Goal: Transaction & Acquisition: Purchase product/service

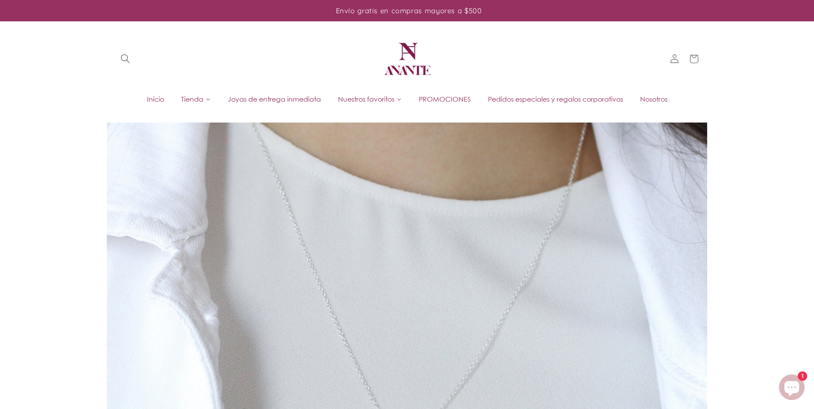
click at [124, 59] on icon "Búsqueda" at bounding box center [124, 58] width 9 height 9
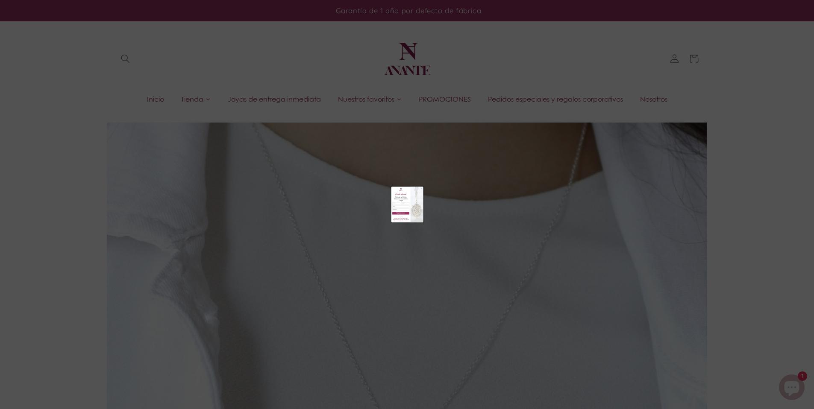
scroll to position [420, 0]
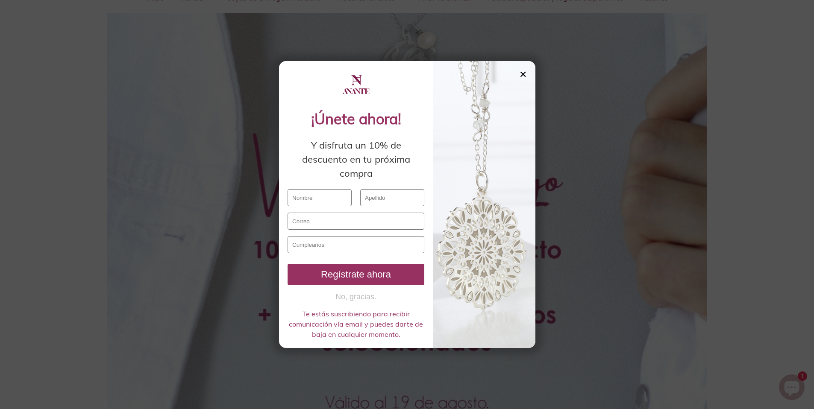
drag, startPoint x: 520, startPoint y: 71, endPoint x: 528, endPoint y: 82, distance: 13.3
click at [520, 71] on div "✕" at bounding box center [523, 74] width 8 height 9
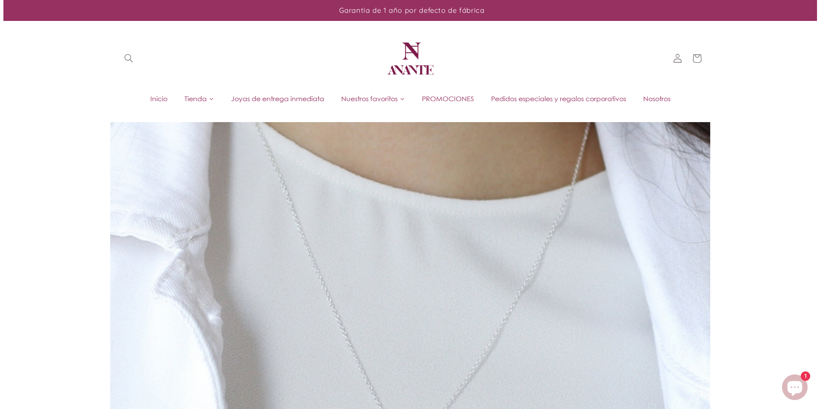
scroll to position [0, 0]
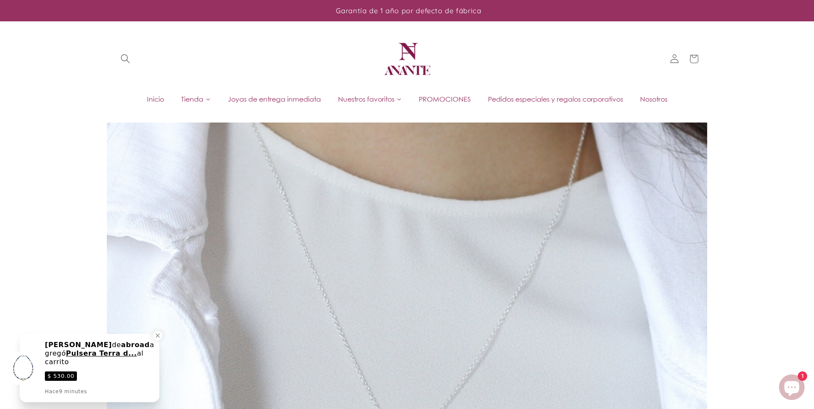
click at [130, 61] on span "Búsqueda" at bounding box center [125, 59] width 20 height 20
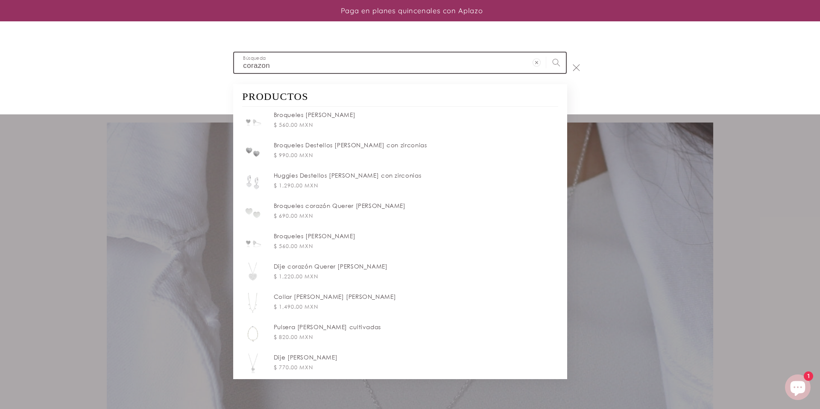
type input "corazon"
click at [546, 53] on button "Búsqueda" at bounding box center [556, 63] width 20 height 20
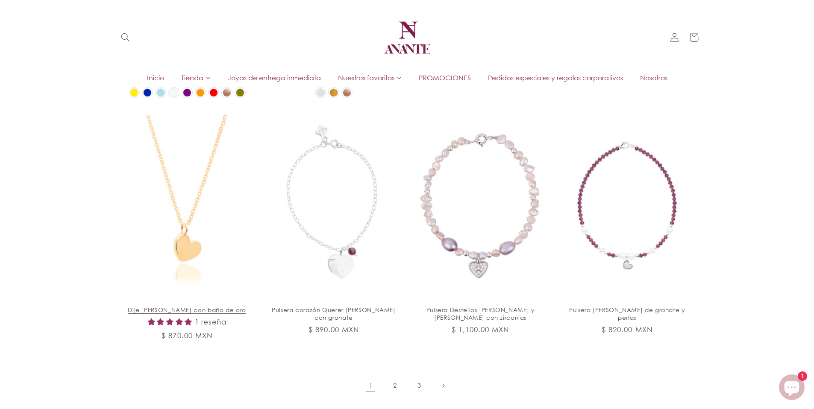
scroll to position [1265, 0]
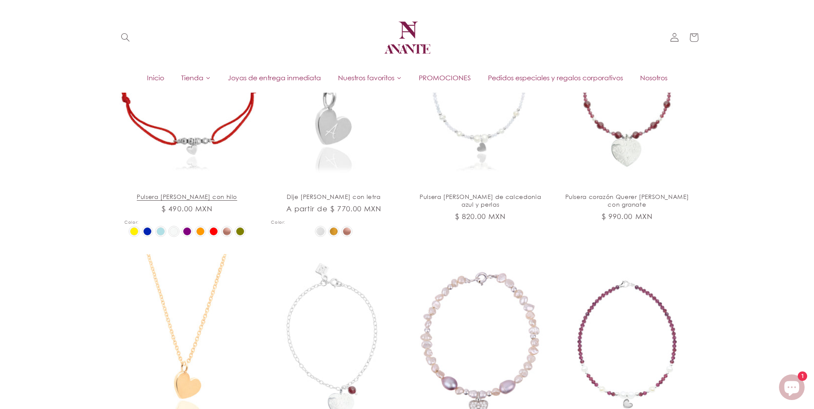
click at [203, 235] on img at bounding box center [201, 232] width 8 height 8
click at [0, 0] on input "radio" at bounding box center [0, 0] width 0 height 0
click at [145, 235] on img at bounding box center [148, 232] width 8 height 8
click at [0, 0] on input "radio" at bounding box center [0, 0] width 0 height 0
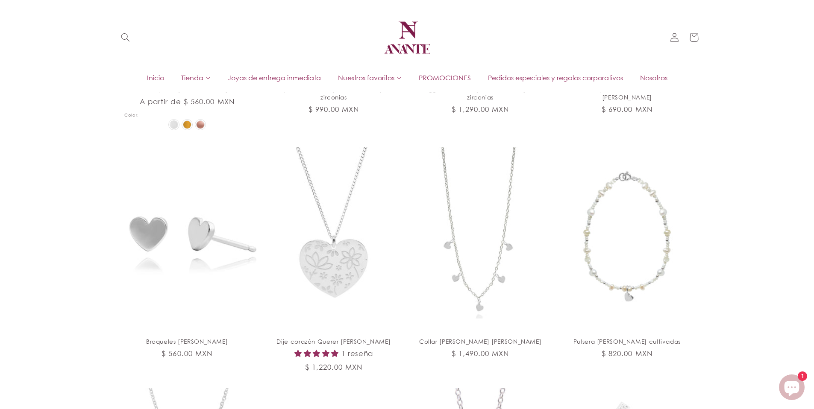
scroll to position [0, 0]
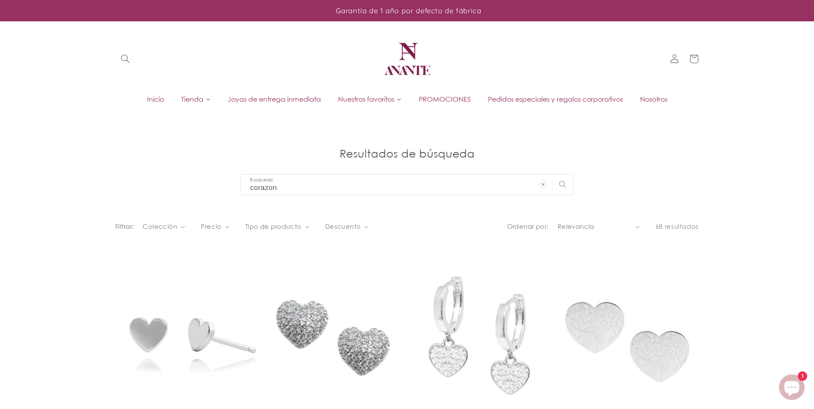
click at [634, 229] on select "Relevancia Precio, menor a mayor Precio, mayor a menor" at bounding box center [599, 226] width 82 height 9
click at [558, 222] on select "Relevancia Precio, menor a mayor Precio, mayor a menor" at bounding box center [599, 226] width 82 height 9
click at [631, 225] on select "Relevancia Precio, menor a mayor Precio, mayor a menor" at bounding box center [599, 226] width 82 height 9
click at [558, 222] on select "Relevancia Precio, menor a mayor Precio, mayor a menor" at bounding box center [599, 226] width 82 height 9
click at [179, 226] on summary "Colección" at bounding box center [164, 226] width 42 height 9
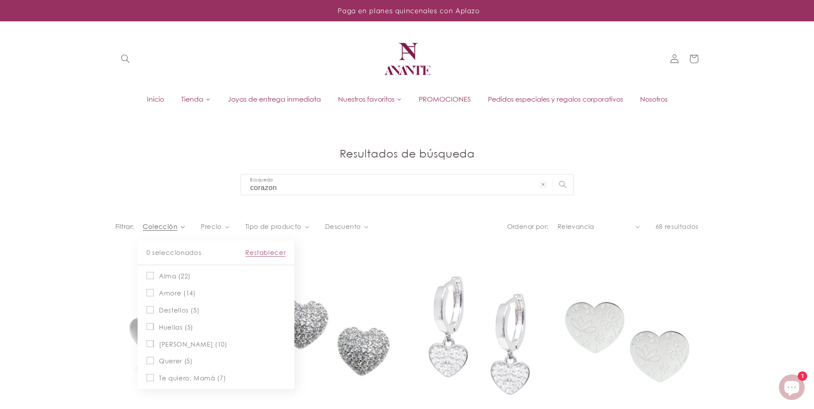
click at [179, 226] on summary "Colección" at bounding box center [164, 226] width 42 height 9
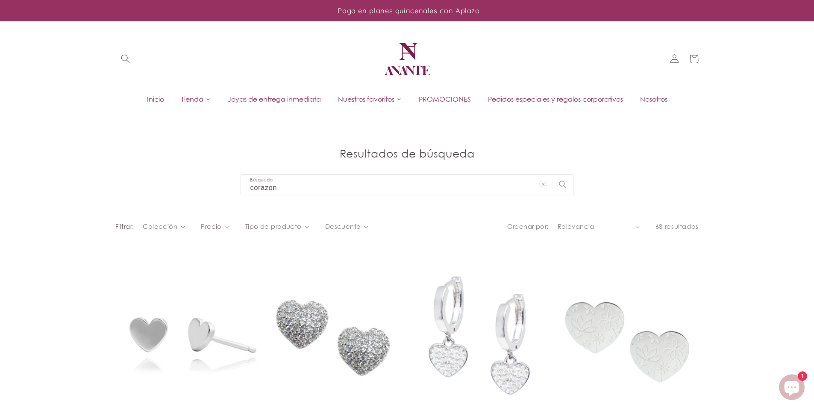
click at [231, 226] on div "Filtrar: Colección 0 seleccionados Restablecer Colección Alma (22) Alma (22 pro…" at bounding box center [296, 230] width 362 height 16
click at [228, 226] on icon at bounding box center [227, 227] width 4 height 3
click at [226, 226] on summary "Precio" at bounding box center [215, 226] width 29 height 9
click at [356, 222] on span "Descuento" at bounding box center [343, 226] width 36 height 9
click at [356, 223] on summary "Descuento" at bounding box center [347, 226] width 44 height 9
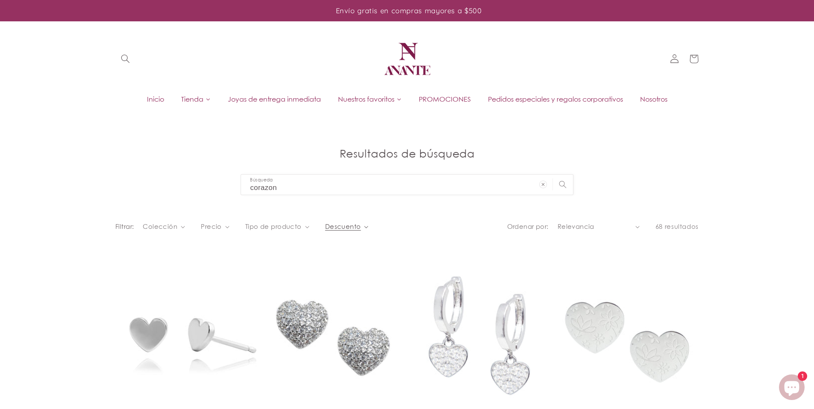
click at [357, 224] on span "Descuento" at bounding box center [343, 226] width 36 height 9
click at [357, 224] on summary "Descuento" at bounding box center [347, 226] width 44 height 9
click at [436, 227] on div "Filtrar: Colección 0 seleccionados Restablecer Colección Alma (22) Alma (22 pro…" at bounding box center [296, 230] width 362 height 16
click at [359, 226] on summary "Descuento" at bounding box center [347, 226] width 44 height 9
click at [334, 273] on icon at bounding box center [332, 275] width 7 height 7
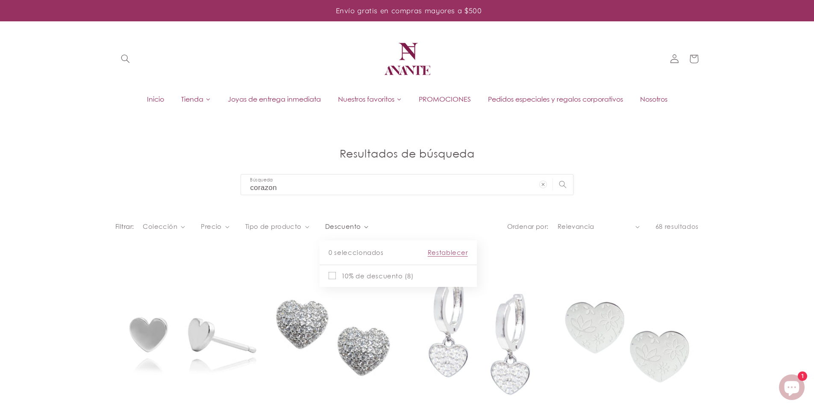
click at [334, 273] on input "10% de descuento (8) 10% de descuento (8 productos)" at bounding box center [332, 275] width 7 height 7
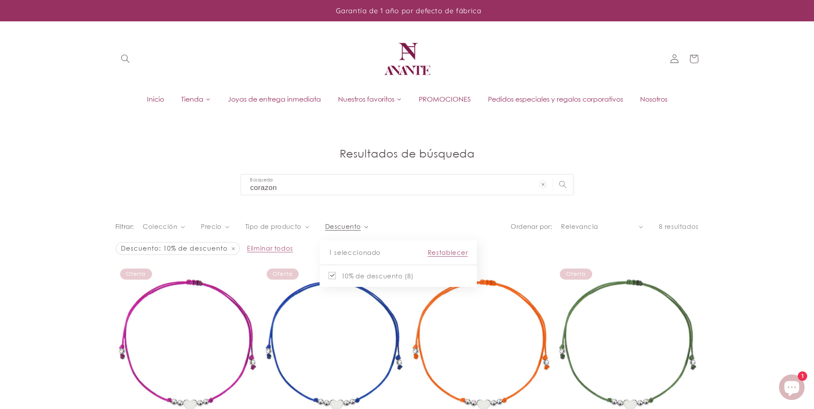
click at [369, 232] on summary "Descuento" at bounding box center [347, 226] width 44 height 9
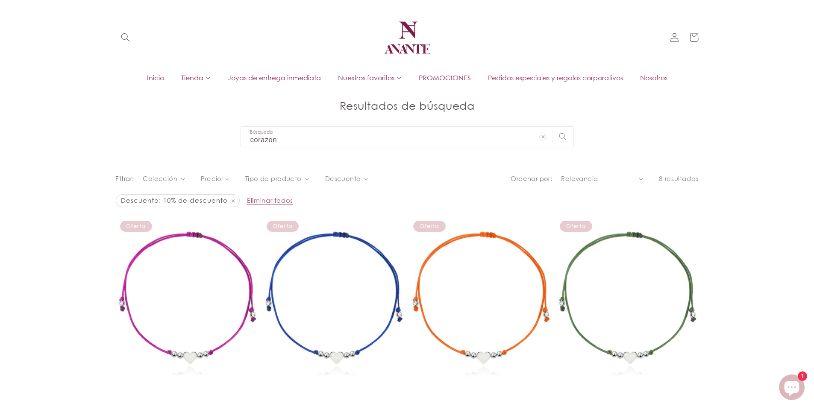
scroll to position [41, 0]
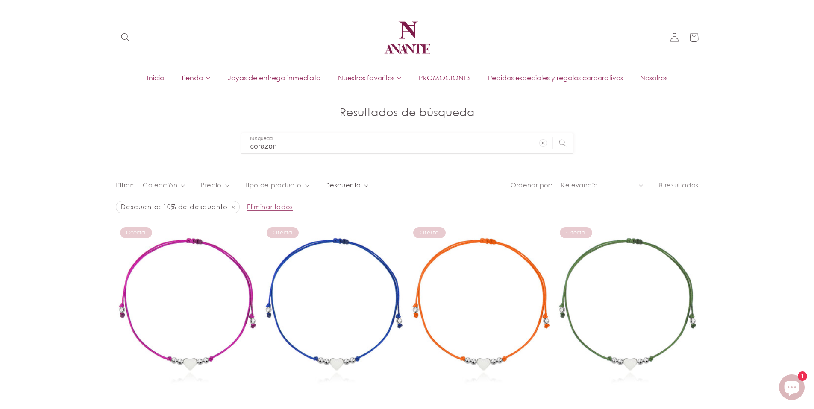
click at [364, 185] on icon "Descuento (1 seleccionado)" at bounding box center [366, 186] width 4 height 3
click at [335, 234] on label "10% de descuento (8) 10% de descuento (8 productos)" at bounding box center [398, 234] width 139 height 17
click at [335, 234] on input "10% de descuento (8) 10% de descuento (8 productos)" at bounding box center [332, 234] width 7 height 7
checkbox input "false"
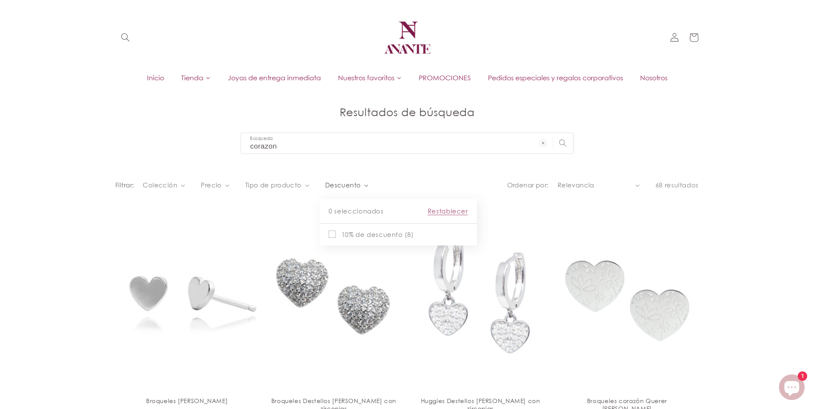
click at [369, 190] on summary "Descuento" at bounding box center [347, 185] width 44 height 9
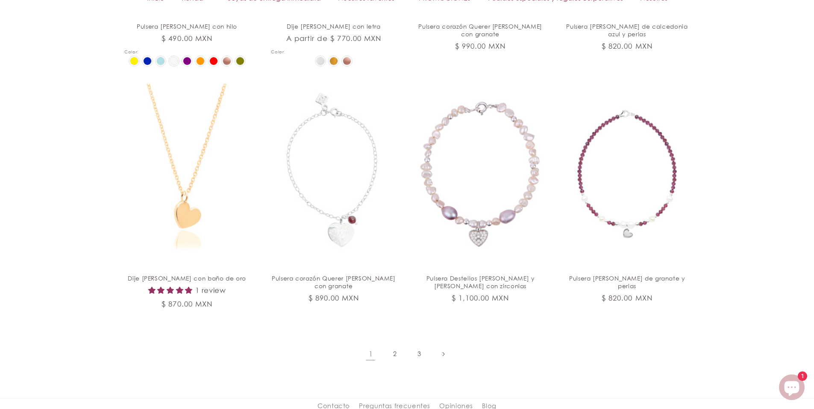
scroll to position [1614, 0]
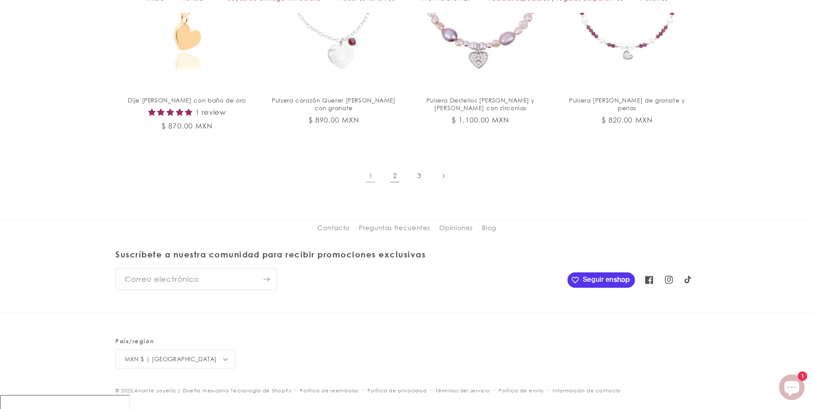
click at [388, 186] on link "2" at bounding box center [395, 176] width 20 height 20
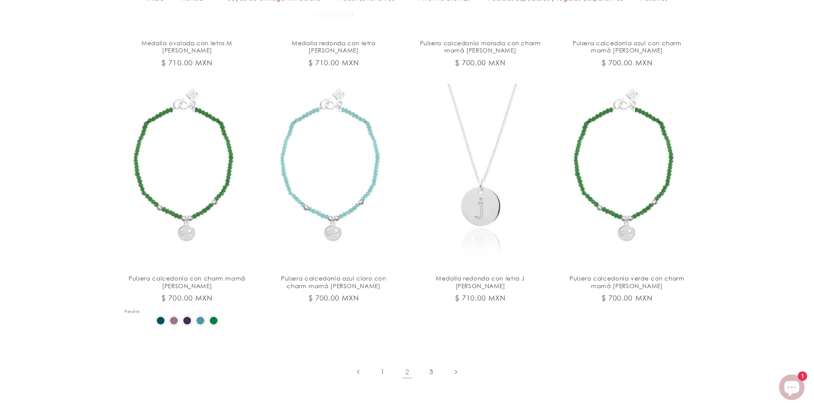
scroll to position [1405, 0]
click at [434, 361] on link "3" at bounding box center [431, 371] width 20 height 20
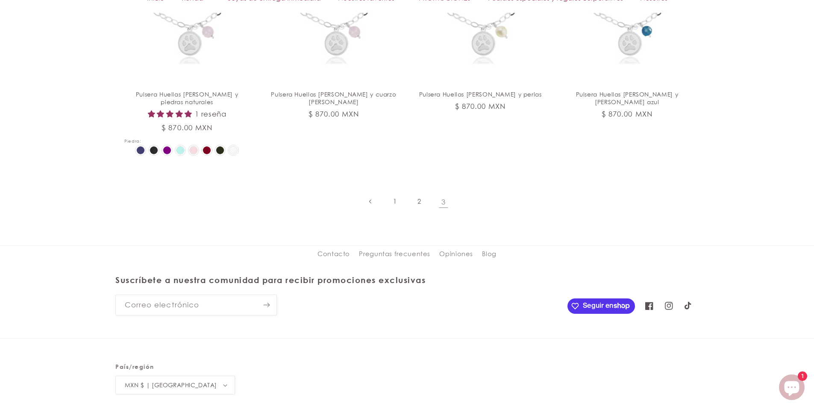
scroll to position [1322, 0]
click at [390, 191] on link "1" at bounding box center [395, 200] width 20 height 20
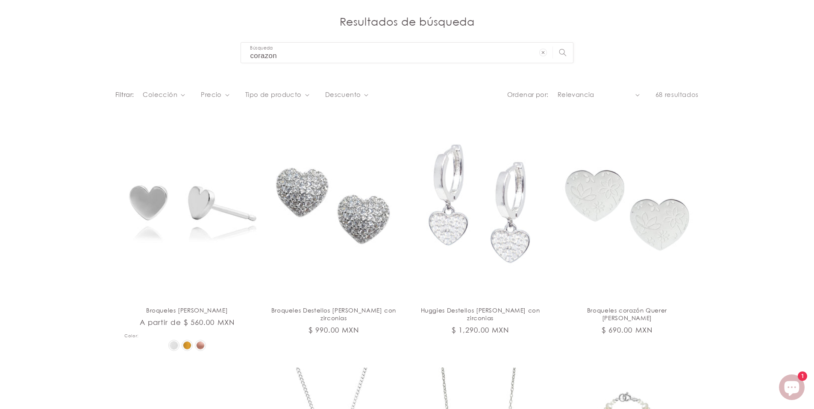
scroll to position [165, 0]
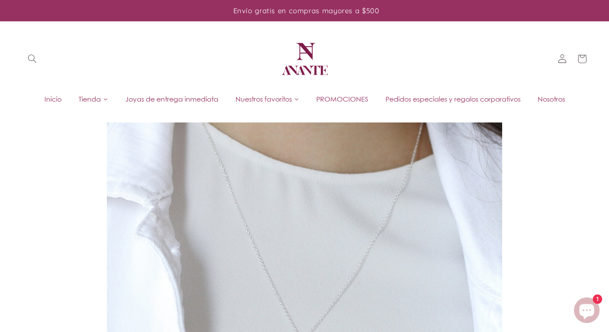
click at [585, 304] on icon "Ventana de chat" at bounding box center [586, 310] width 25 height 25
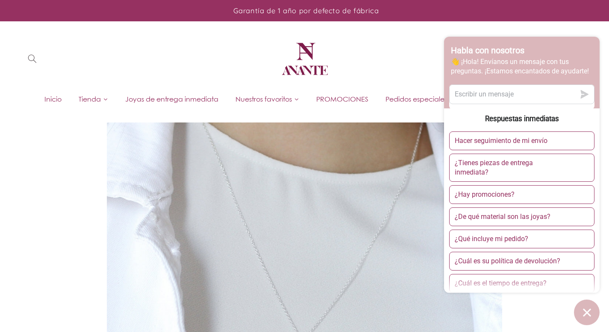
click at [396, 82] on header "Inicio Tienda Joyas de entrega inmediata PROMOCIONES Pedidos especiales y regal…" at bounding box center [304, 67] width 609 height 93
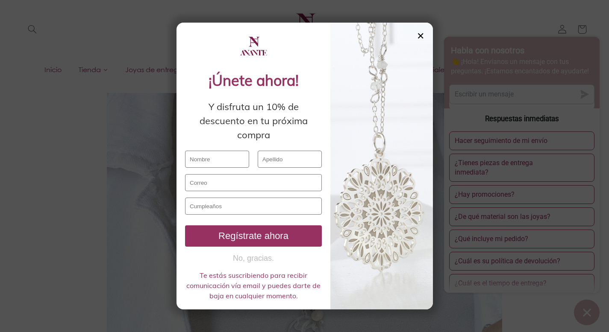
scroll to position [152, 0]
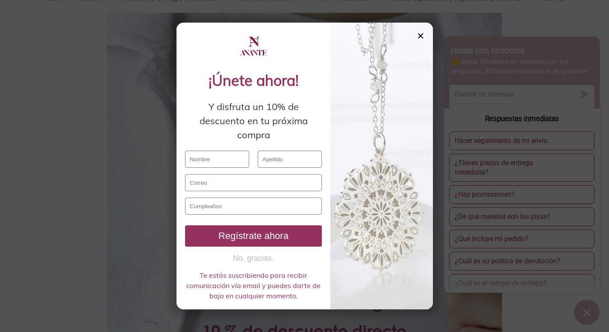
click at [422, 35] on div "✕" at bounding box center [421, 35] width 8 height 9
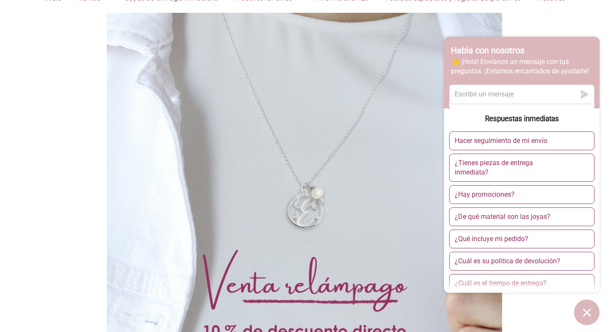
click at [581, 314] on icon "Ventana de chat" at bounding box center [586, 312] width 13 height 13
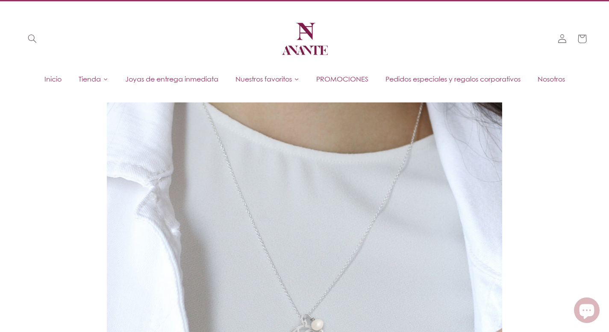
scroll to position [0, 0]
